Goal: Communication & Community: Answer question/provide support

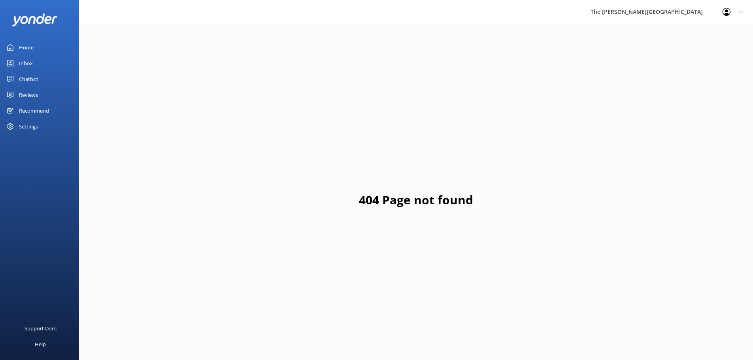
click at [34, 64] on link "Inbox" at bounding box center [39, 63] width 79 height 16
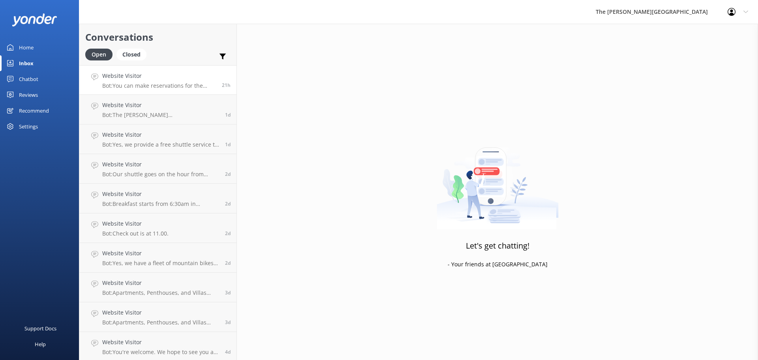
click at [160, 86] on p "Bot: You can make reservations for the True South Dining Room online at [URL][D…" at bounding box center [159, 85] width 114 height 7
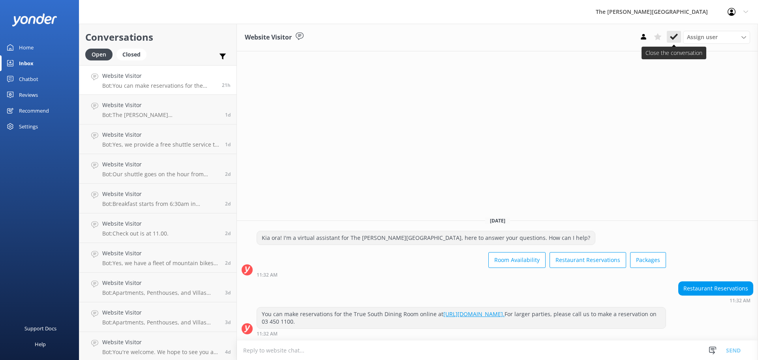
click at [673, 36] on icon at bounding box center [674, 37] width 8 height 8
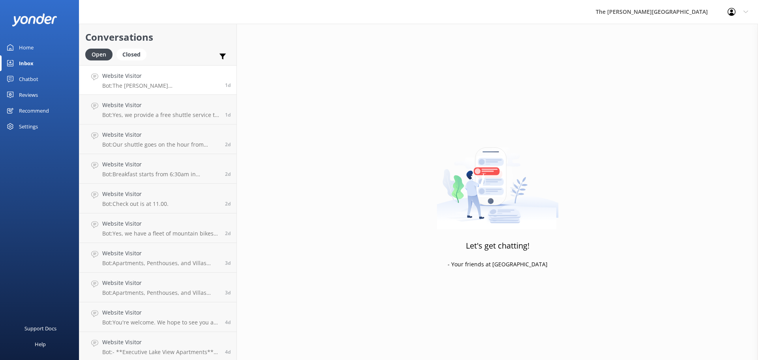
click at [179, 86] on p "Bot: The [PERSON_NAME][GEOGRAPHIC_DATA] offers a variety of holiday packages ta…" at bounding box center [160, 85] width 117 height 7
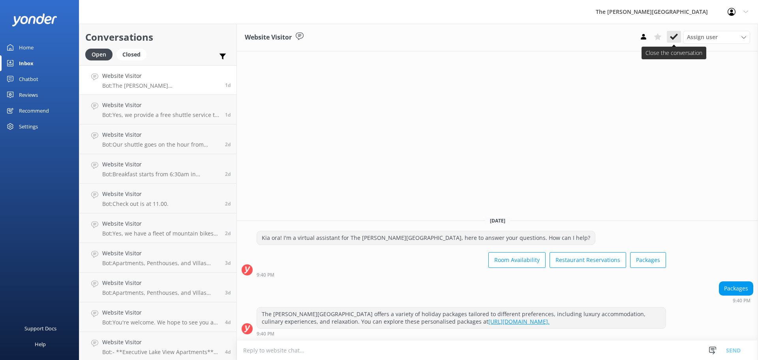
click at [673, 38] on use at bounding box center [674, 37] width 8 height 6
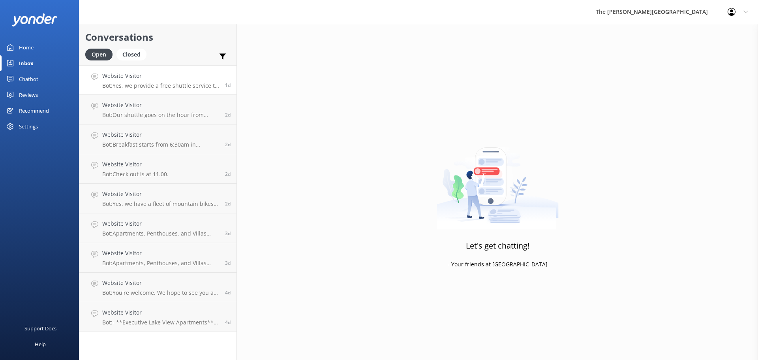
click at [160, 81] on div "Website Visitor Bot: Yes, we provide a free shuttle service to town. It departs…" at bounding box center [160, 79] width 117 height 17
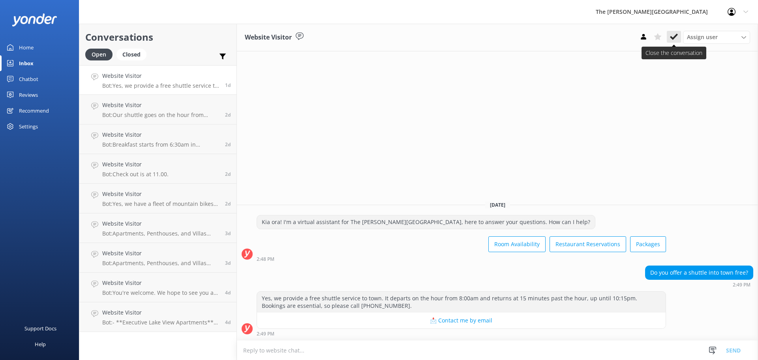
click at [675, 35] on icon at bounding box center [674, 37] width 8 height 8
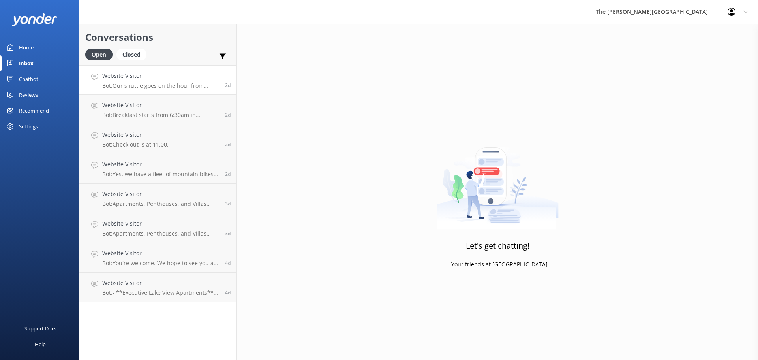
click at [139, 78] on h4 "Website Visitor" at bounding box center [160, 75] width 117 height 9
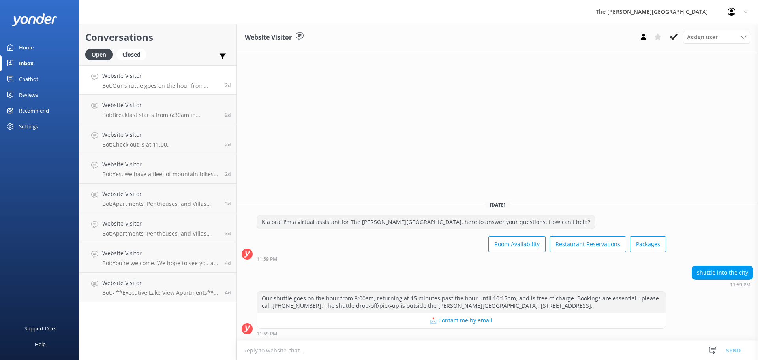
drag, startPoint x: 673, startPoint y: 34, endPoint x: 496, endPoint y: 40, distance: 176.7
click at [673, 34] on icon at bounding box center [674, 37] width 8 height 8
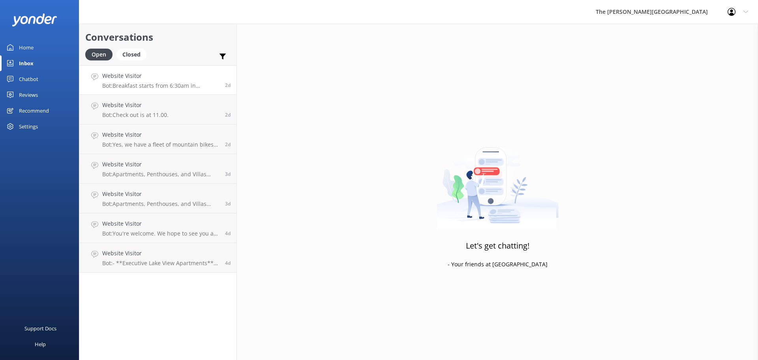
click at [152, 79] on h4 "Website Visitor" at bounding box center [160, 75] width 117 height 9
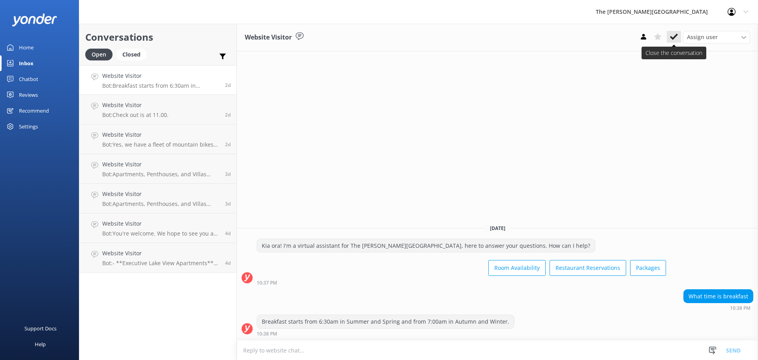
click at [676, 34] on icon at bounding box center [674, 37] width 8 height 8
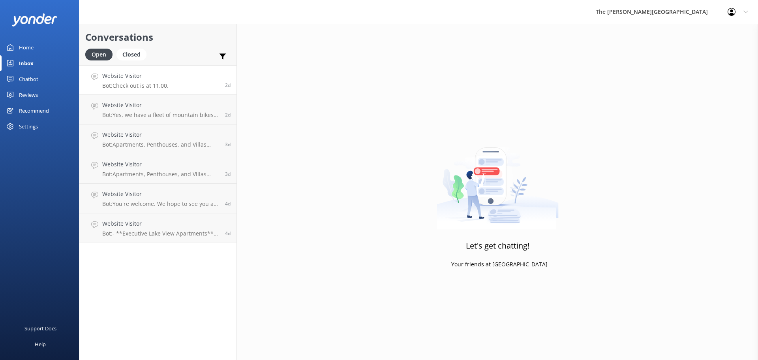
click at [169, 89] on link "Website Visitor Bot: Check out is at 11.00. 2d" at bounding box center [157, 80] width 157 height 30
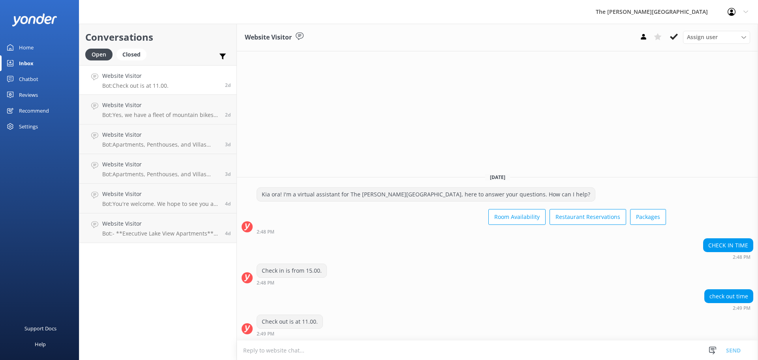
click at [169, 83] on link "Website Visitor Bot: Check out is at 11.00. 2d" at bounding box center [157, 80] width 157 height 30
click at [675, 36] on use at bounding box center [674, 37] width 8 height 6
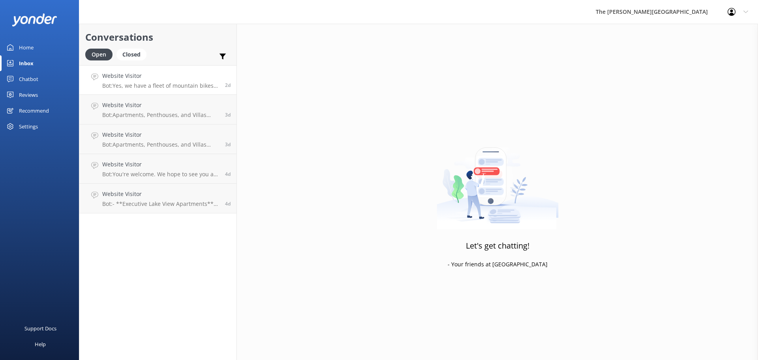
click at [164, 79] on h4 "Website Visitor" at bounding box center [160, 75] width 117 height 9
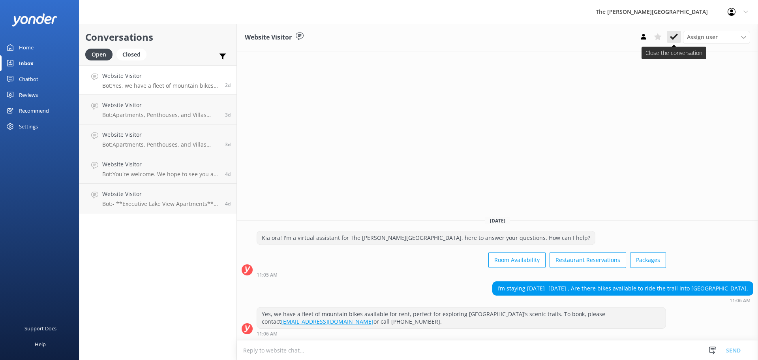
click at [674, 37] on use at bounding box center [674, 37] width 8 height 6
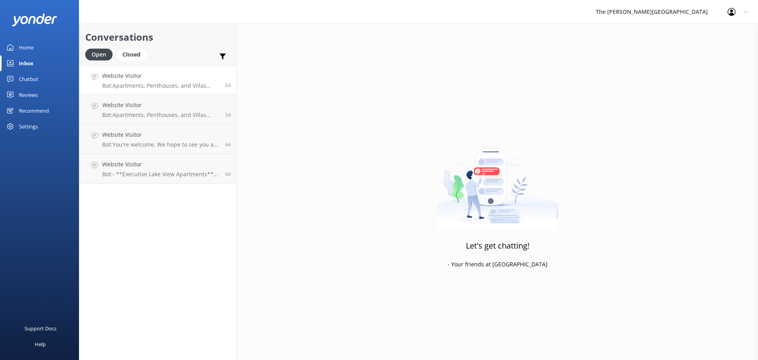
click at [141, 82] on p "Bot: Apartments, Penthouses, and Villas have washing machines and dryers. Addit…" at bounding box center [160, 85] width 117 height 7
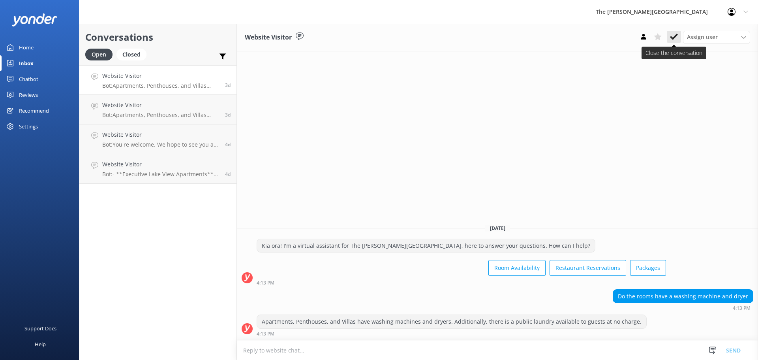
click at [670, 36] on button at bounding box center [674, 37] width 14 height 12
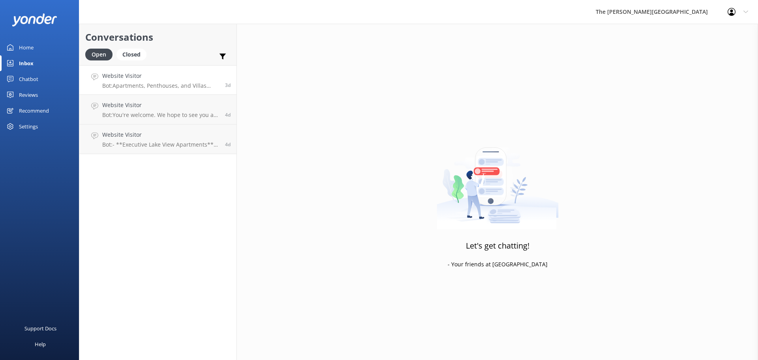
click at [151, 84] on p "Bot: Apartments, Penthouses, and Villas have washing machines and dryers. There…" at bounding box center [160, 85] width 117 height 7
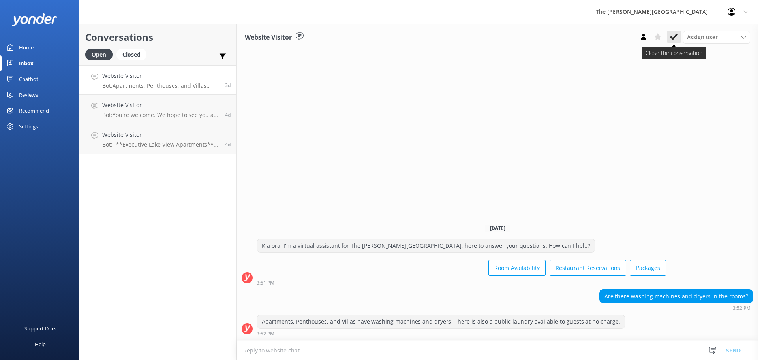
click at [673, 39] on use at bounding box center [674, 37] width 8 height 6
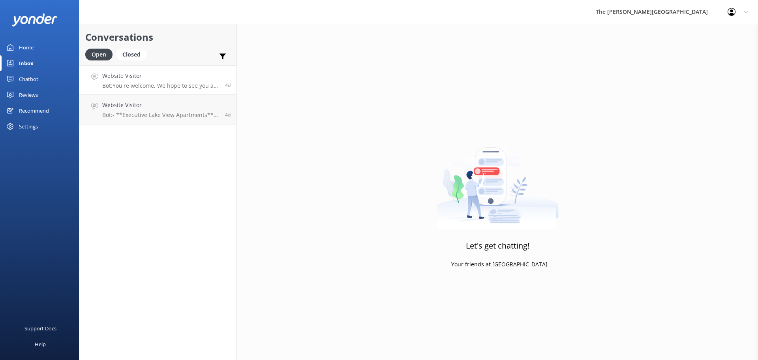
click at [163, 88] on p "Bot: You're welcome. We hope to see you at The [PERSON_NAME][GEOGRAPHIC_DATA] s…" at bounding box center [160, 85] width 117 height 7
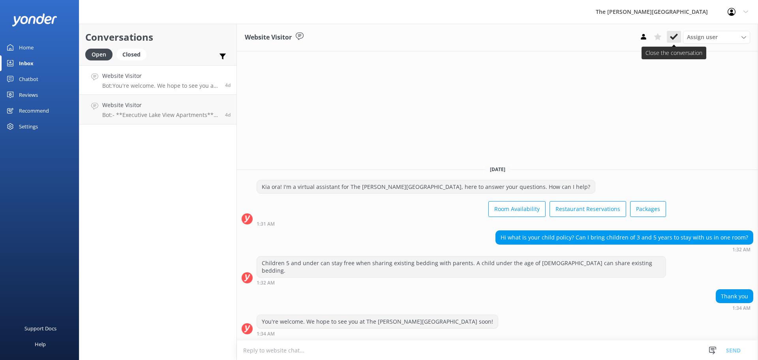
click at [675, 33] on icon at bounding box center [674, 37] width 8 height 8
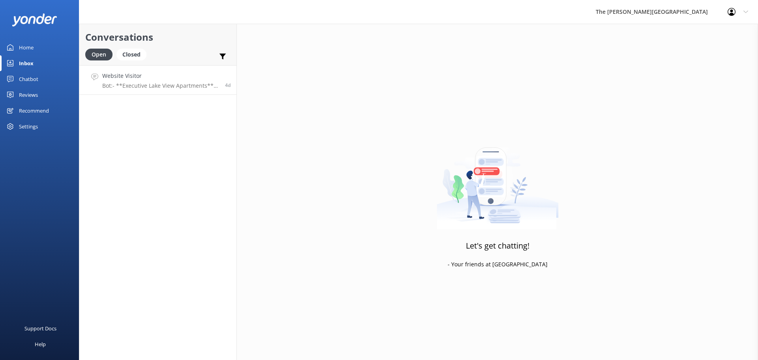
click at [159, 90] on link "Website Visitor Bot: - **Executive Lake View Apartments**: These apartments off…" at bounding box center [157, 80] width 157 height 30
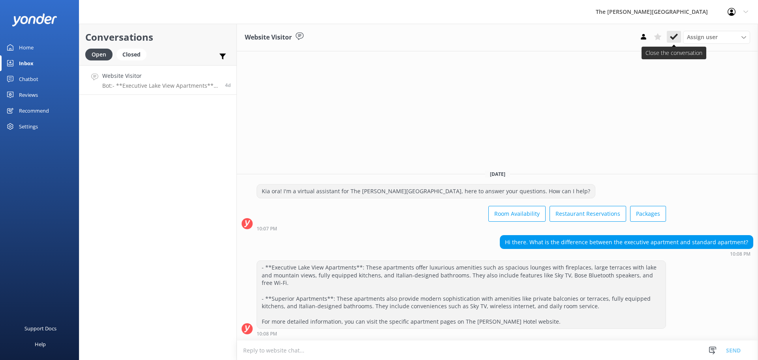
click at [675, 36] on icon at bounding box center [674, 37] width 8 height 8
